Goal: Task Accomplishment & Management: Use online tool/utility

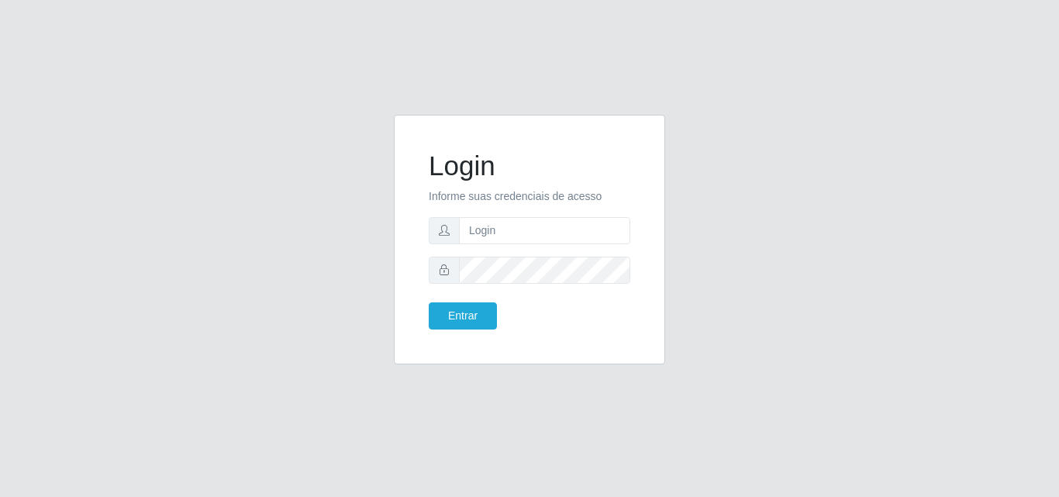
click at [598, 233] on input "text" at bounding box center [544, 230] width 171 height 27
type input "[EMAIL_ADDRESS][DOMAIN_NAME]"
click at [429, 302] on button "Entrar" at bounding box center [463, 315] width 68 height 27
click at [454, 322] on button "Entrar" at bounding box center [463, 315] width 68 height 27
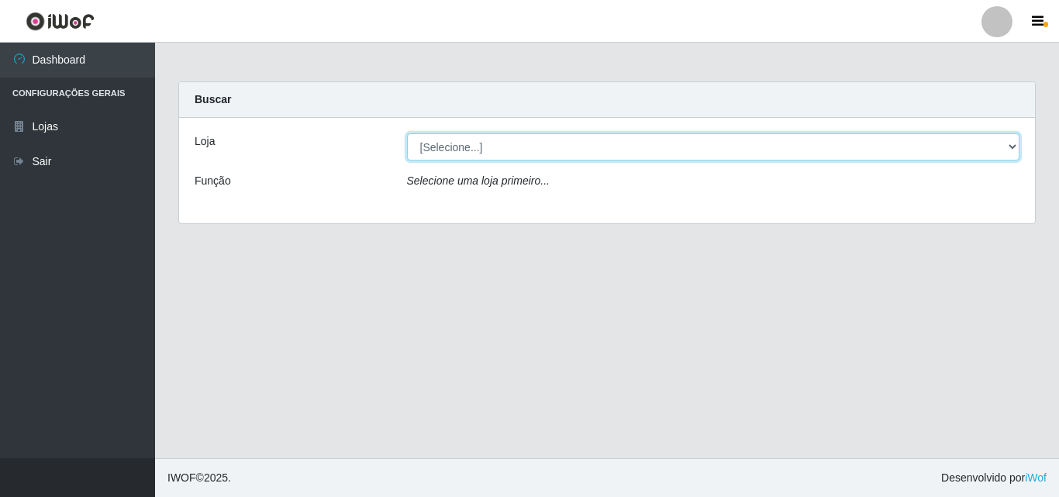
click at [1007, 143] on select "[Selecione...] Corte Fácil - Unidade Emaús" at bounding box center [713, 146] width 613 height 27
select select "201"
click at [407, 133] on select "[Selecione...] Corte Fácil - Unidade Emaús" at bounding box center [713, 146] width 613 height 27
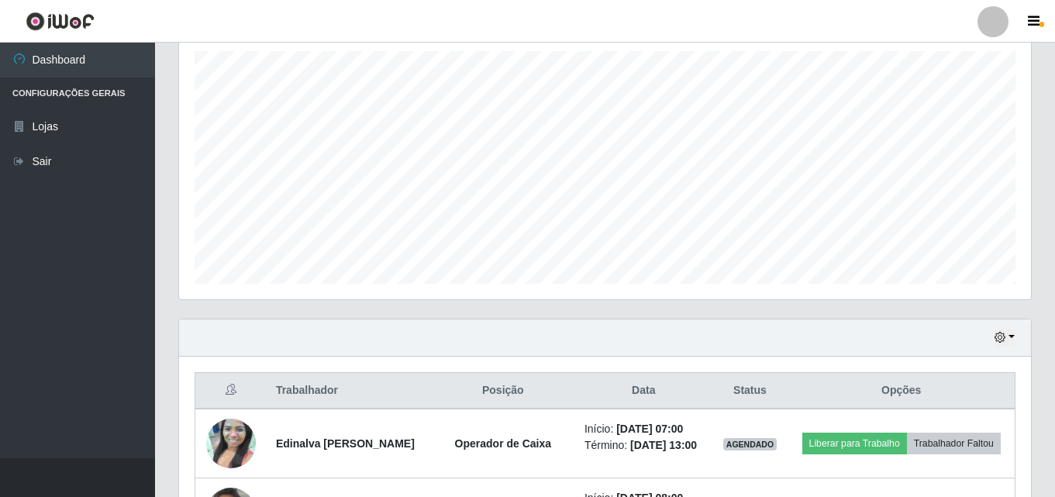
scroll to position [465, 0]
